Goal: Task Accomplishment & Management: Use online tool/utility

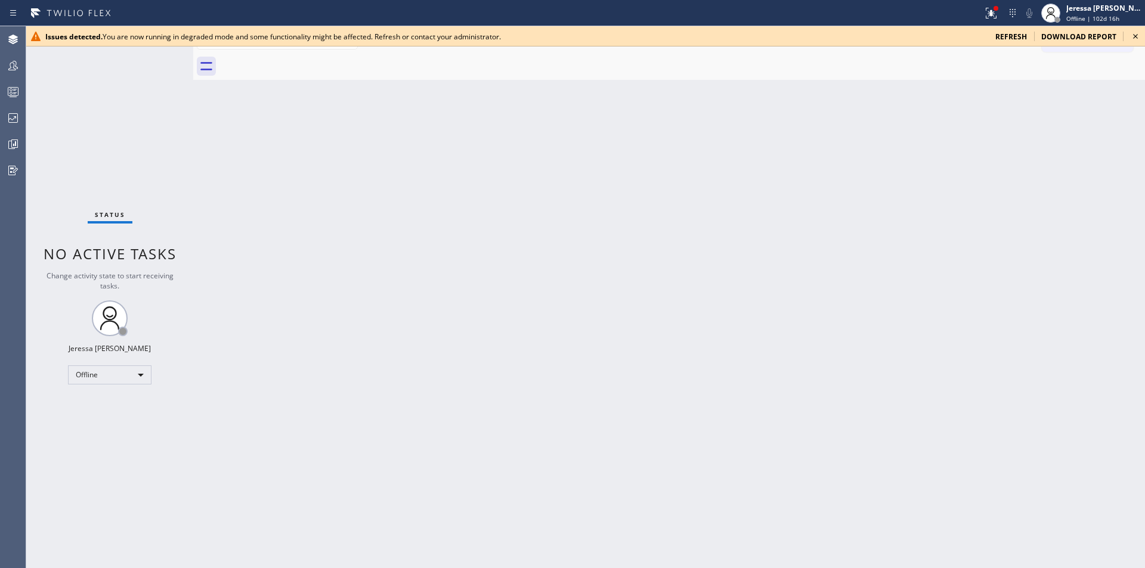
click at [1004, 36] on span "refresh" at bounding box center [1011, 37] width 32 height 10
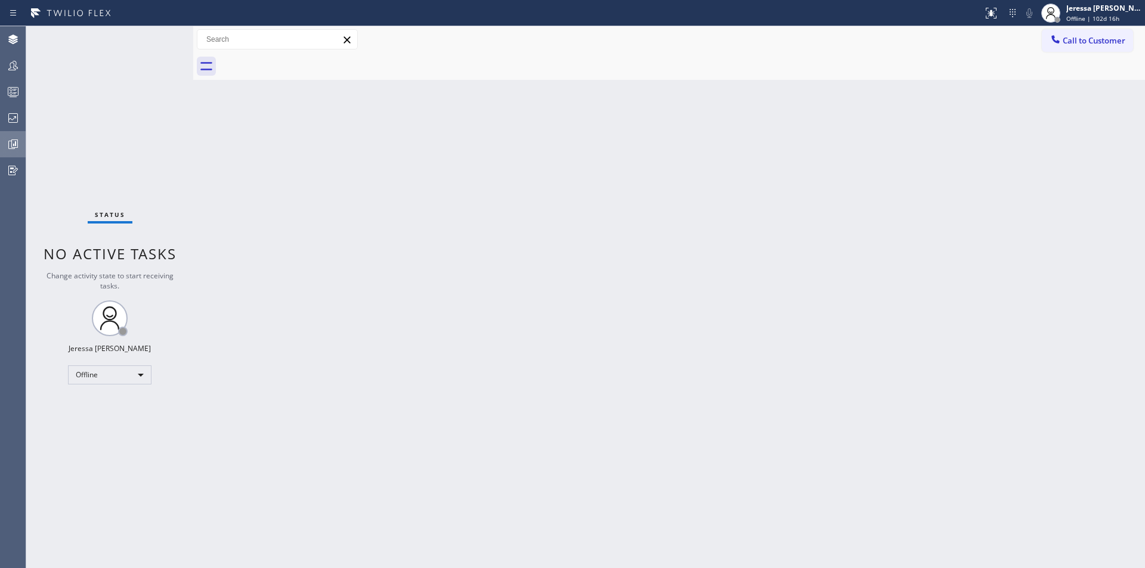
click at [1, 145] on div at bounding box center [13, 144] width 26 height 14
